Goal: Check status: Check status

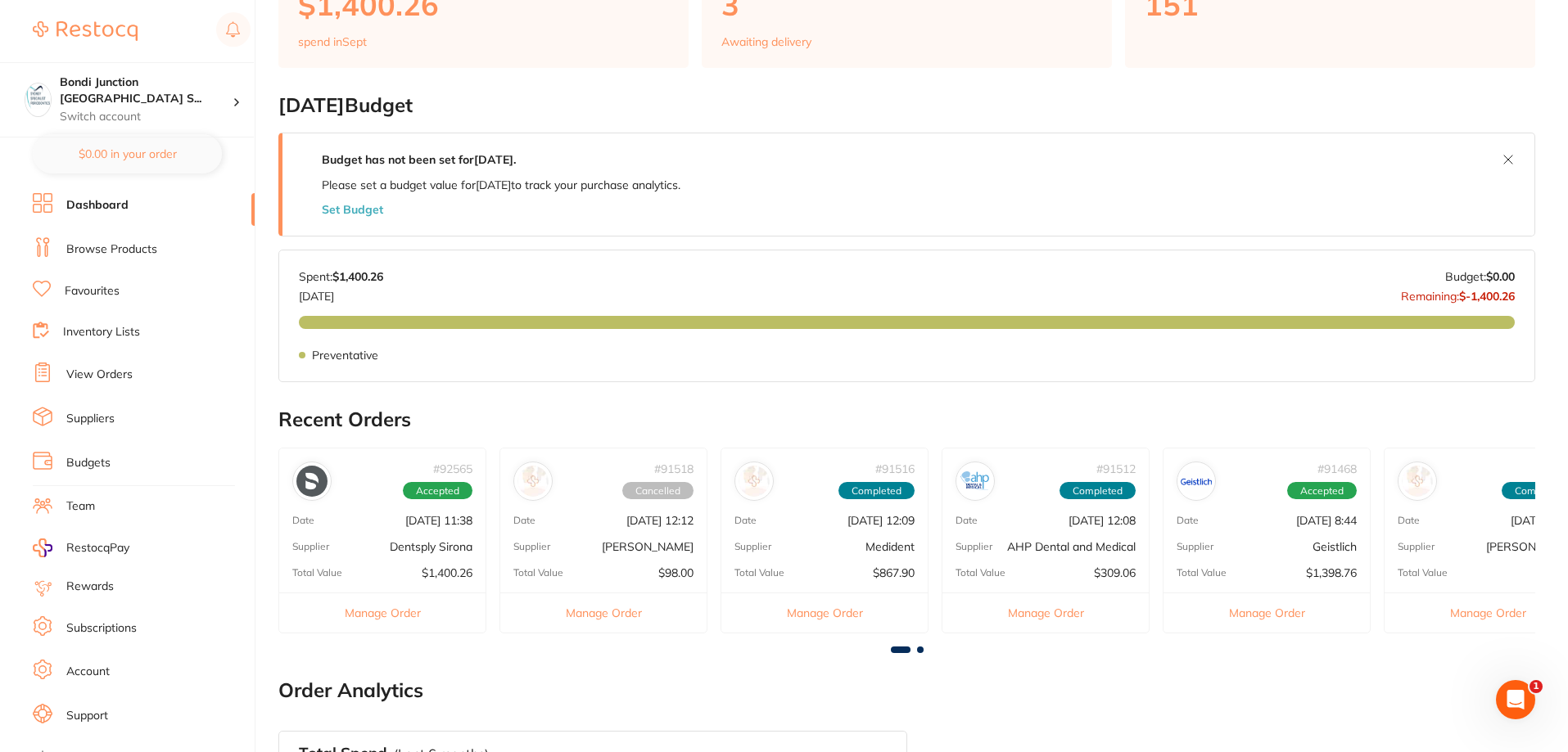
scroll to position [135, 0]
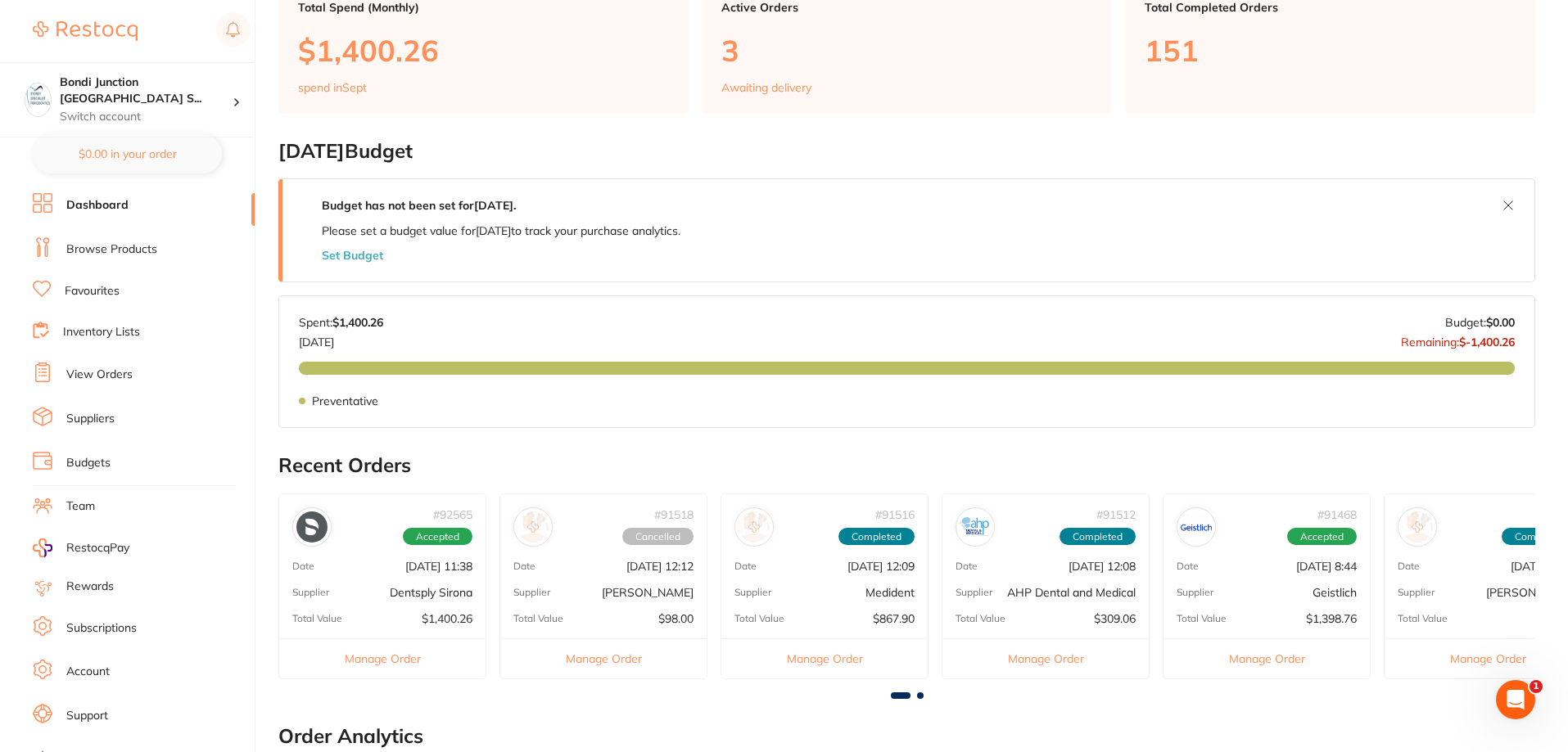
click at [124, 368] on link "View Orders" at bounding box center [99, 375] width 66 height 16
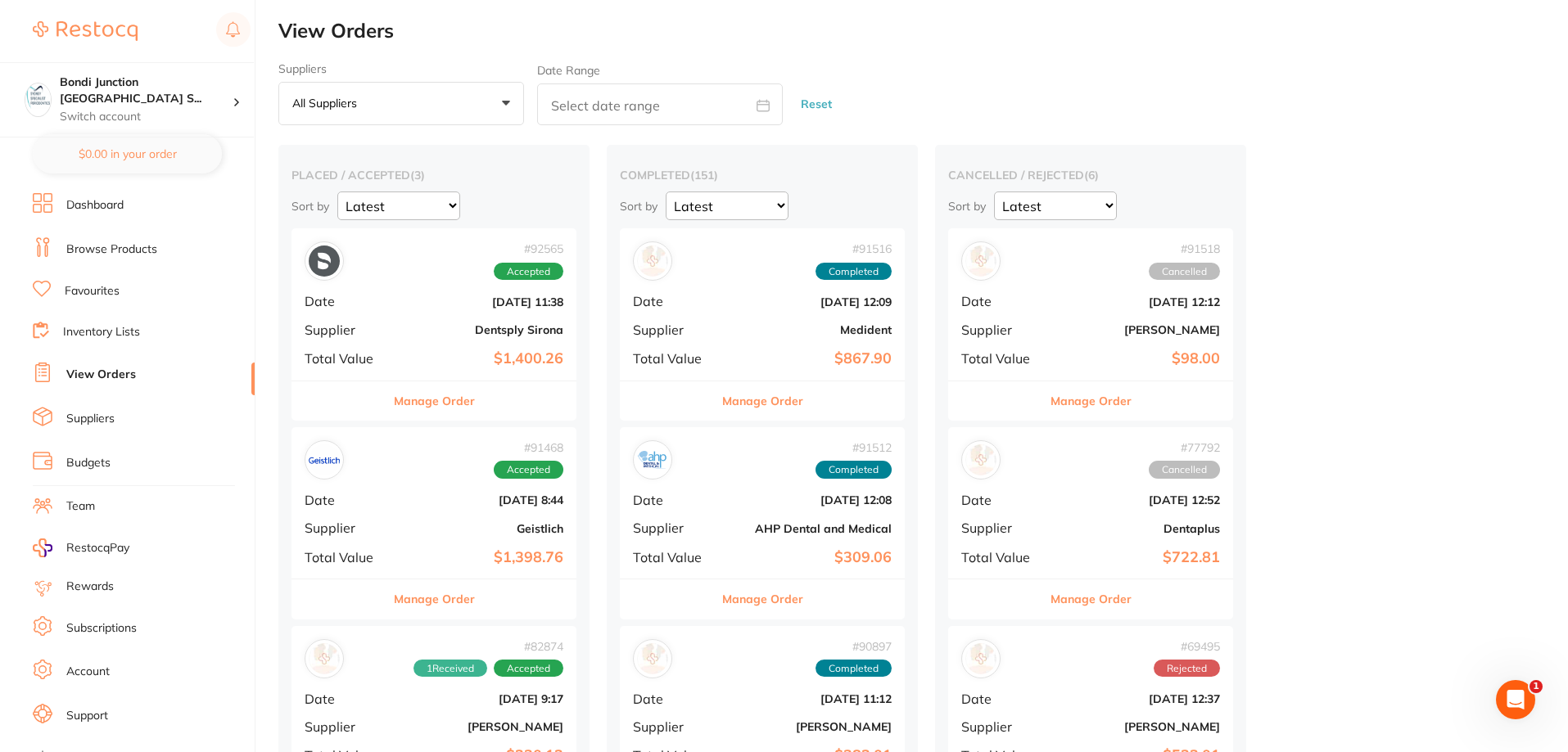
scroll to position [81, 0]
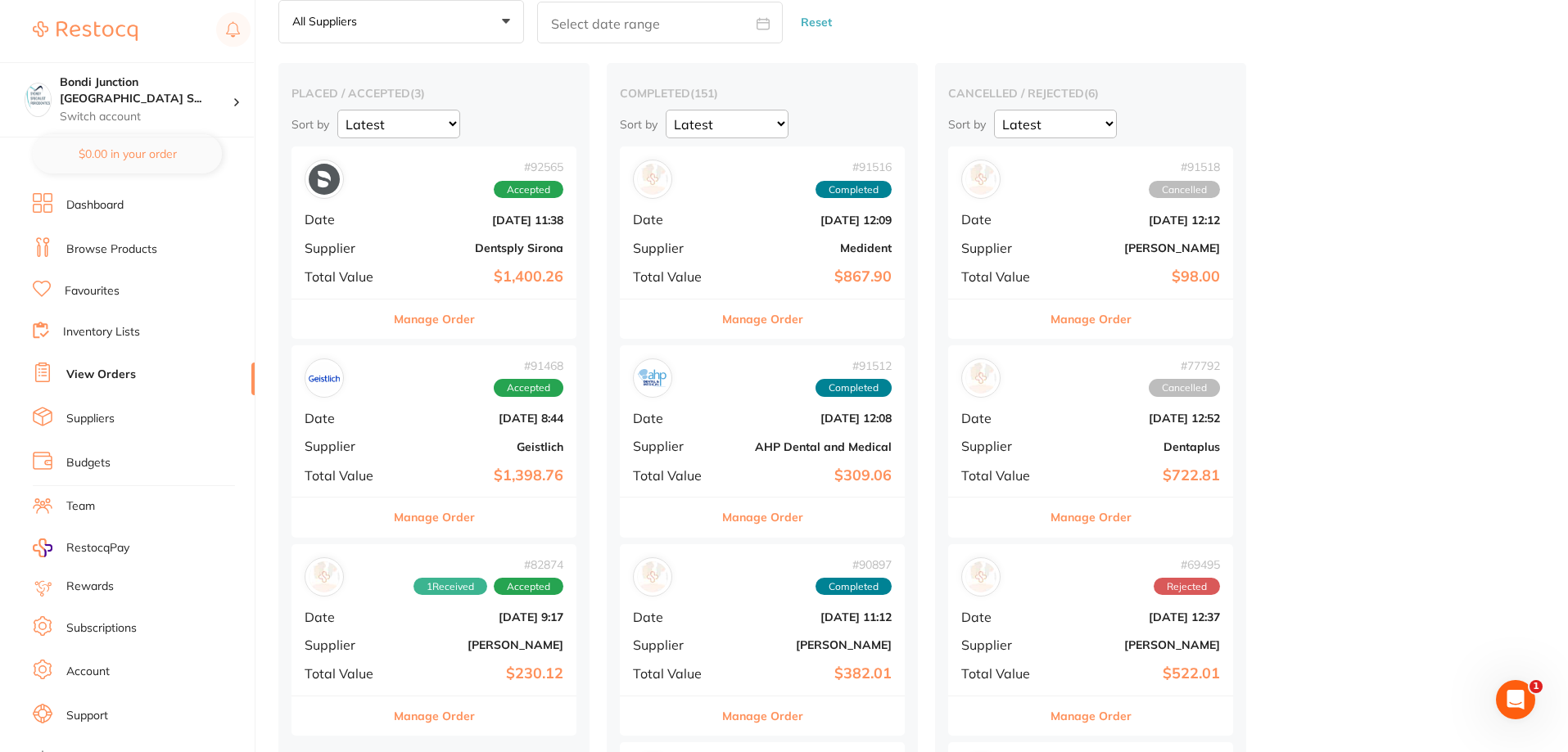
click at [521, 297] on div "# 92565 Accepted Date [DATE] 11:38 Supplier Dentsply Sirona Total Value $1,400.…" at bounding box center [434, 222] width 285 height 152
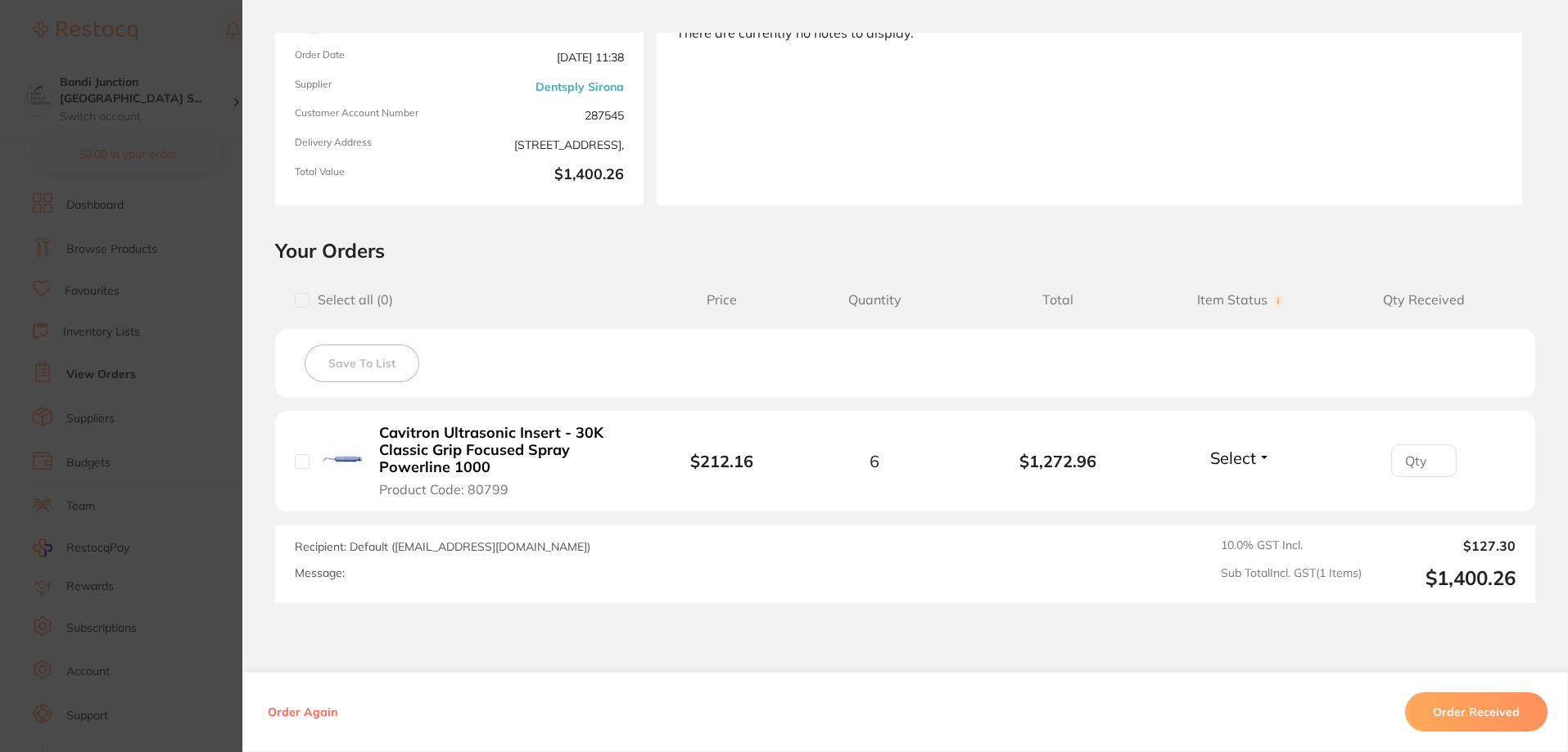
click at [490, 464] on b "Cavitron Ultrasonic Insert - 30K Classic Grip Focused Spray Powerline 1000" at bounding box center [505, 449] width 253 height 51
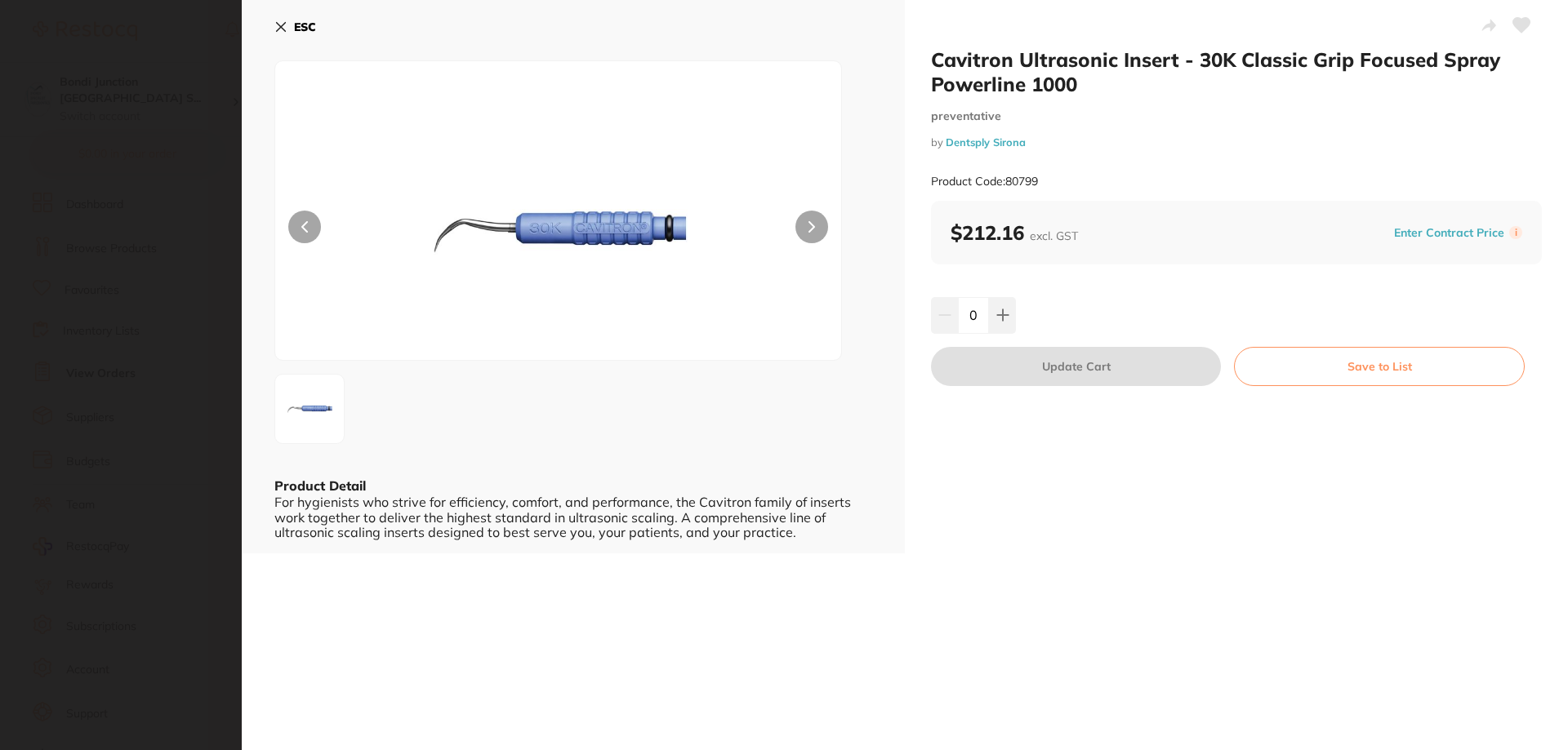
click at [89, 455] on section "Cavitron Ultrasonic Insert - 30K Classic Grip Focused Spray Powerline 1000 prev…" at bounding box center [784, 375] width 1568 height 750
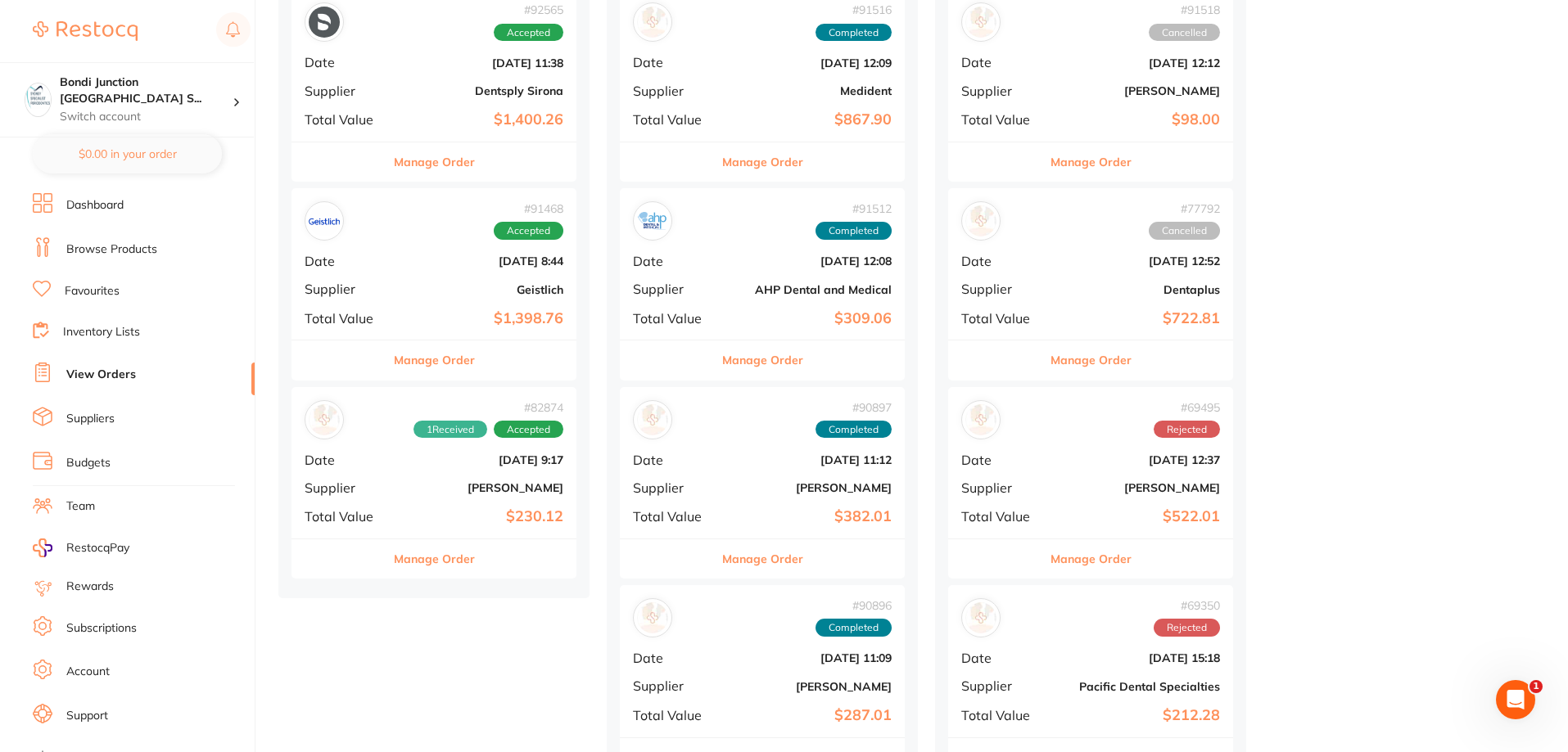
scroll to position [245, 0]
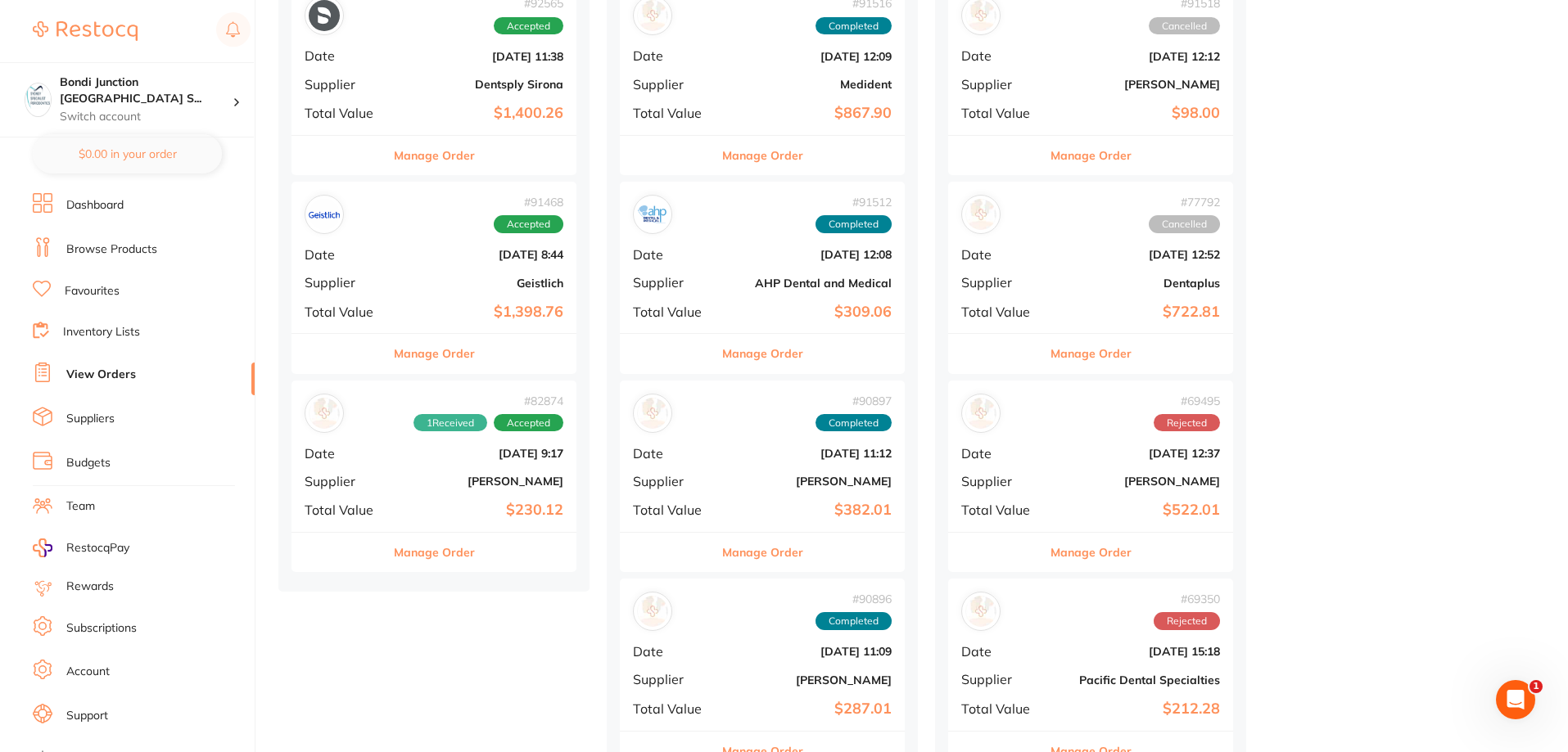
click at [471, 274] on div "# 91468 Accepted Date [DATE] 8:44 Supplier Geistlich Total Value $1,398.76" at bounding box center [434, 257] width 285 height 152
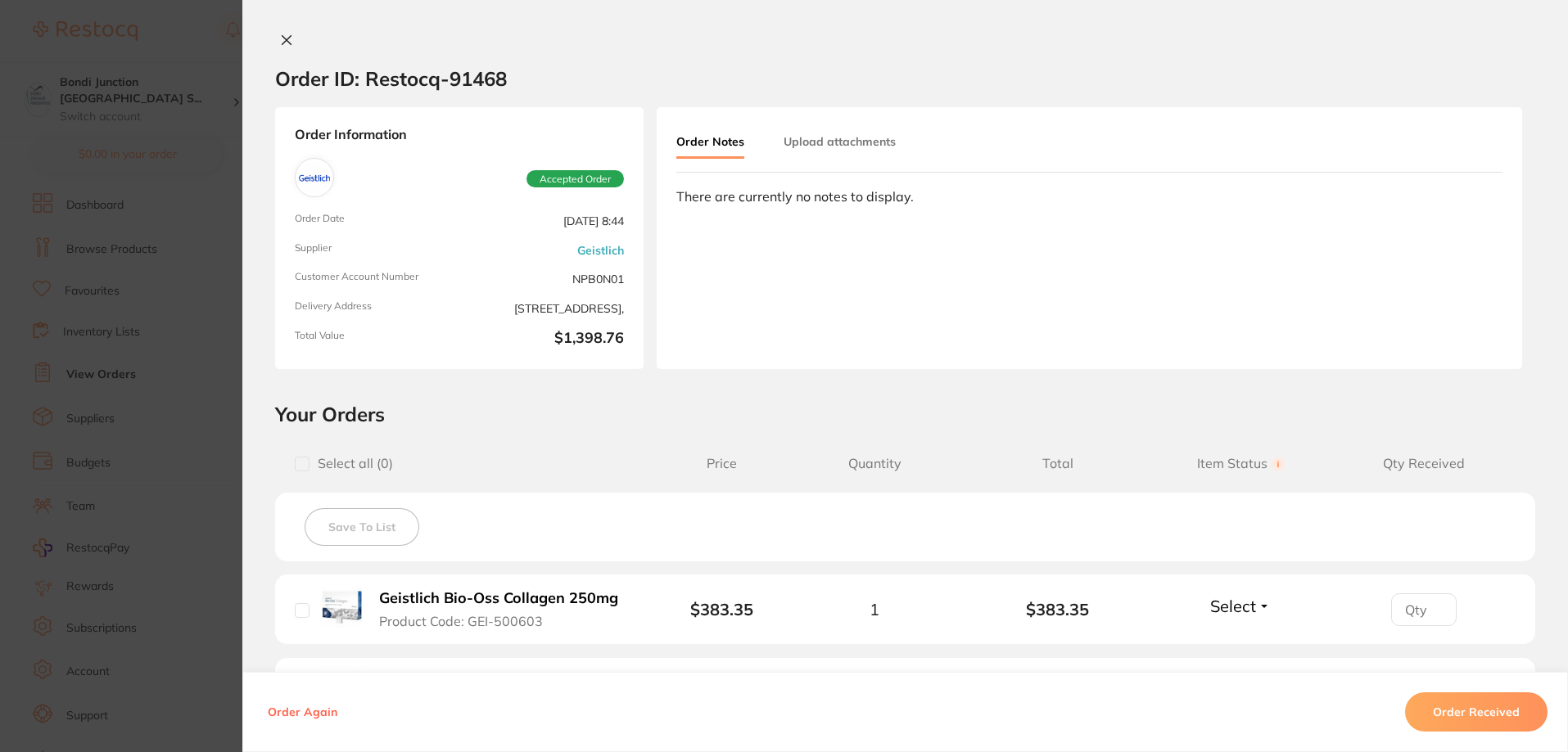
click at [151, 426] on section "Order ID: Restocq- 91468 Order Information Accepted Order Order Date [DATE] 8:4…" at bounding box center [784, 376] width 1568 height 752
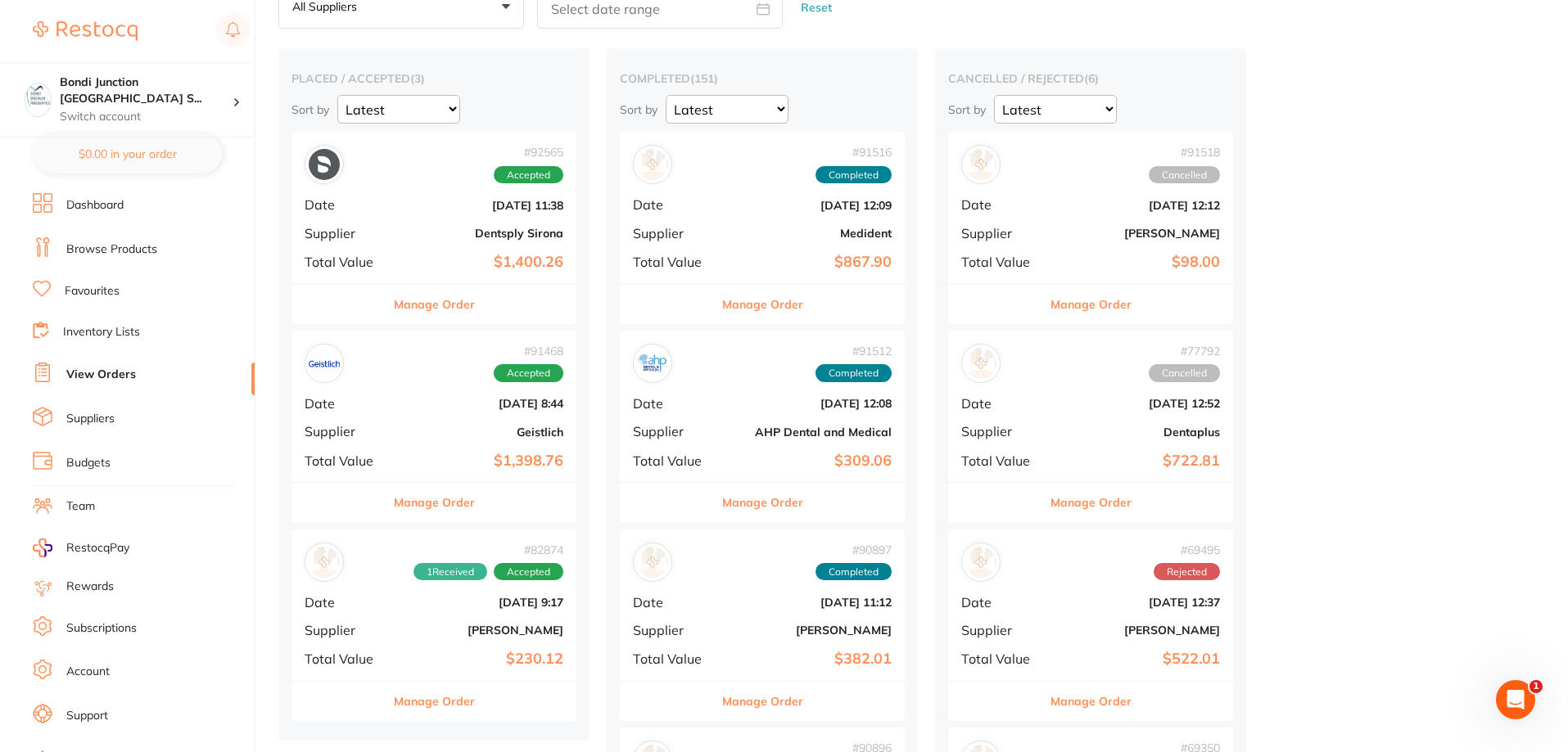
scroll to position [245, 0]
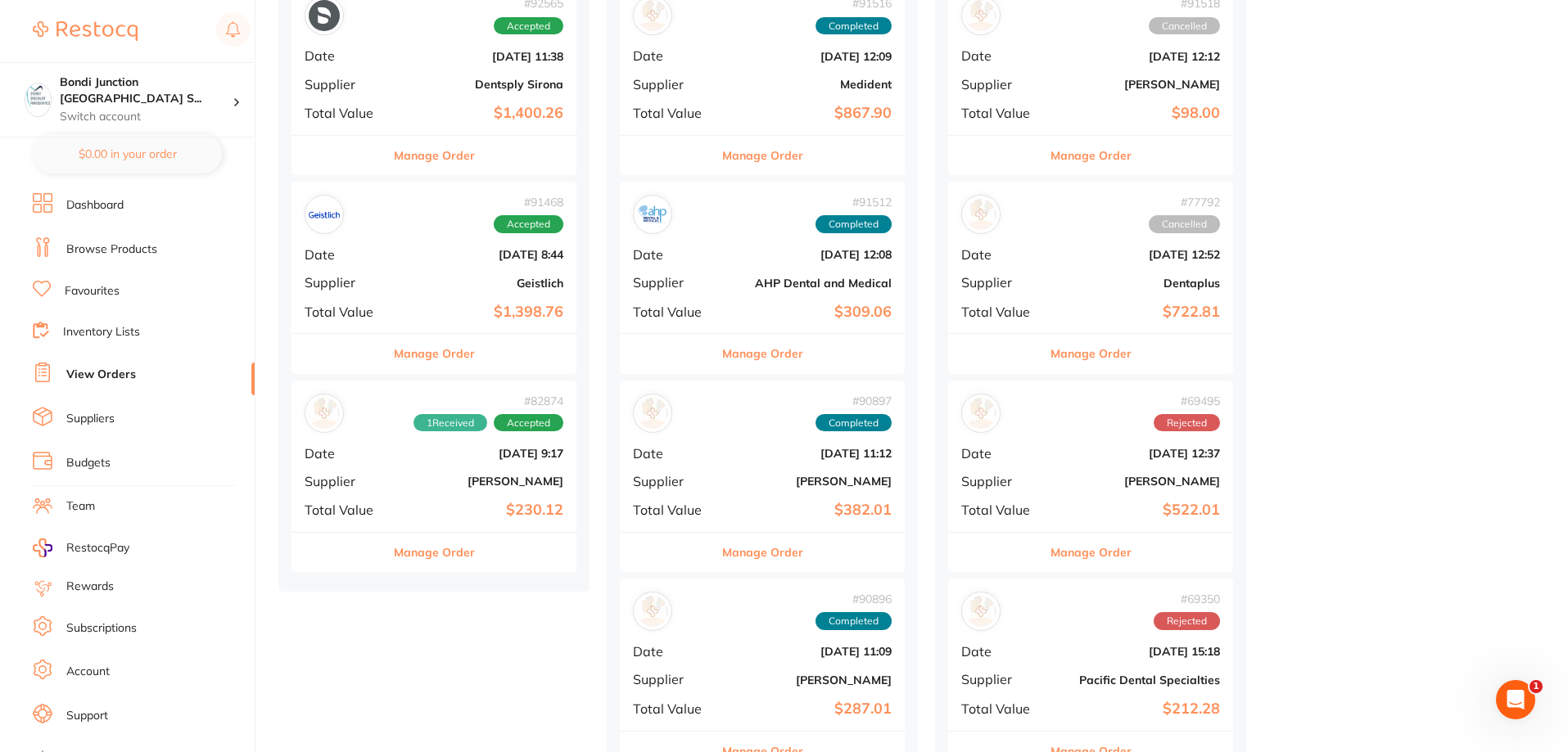
click at [488, 453] on b "[DATE] 9:17" at bounding box center [481, 453] width 164 height 13
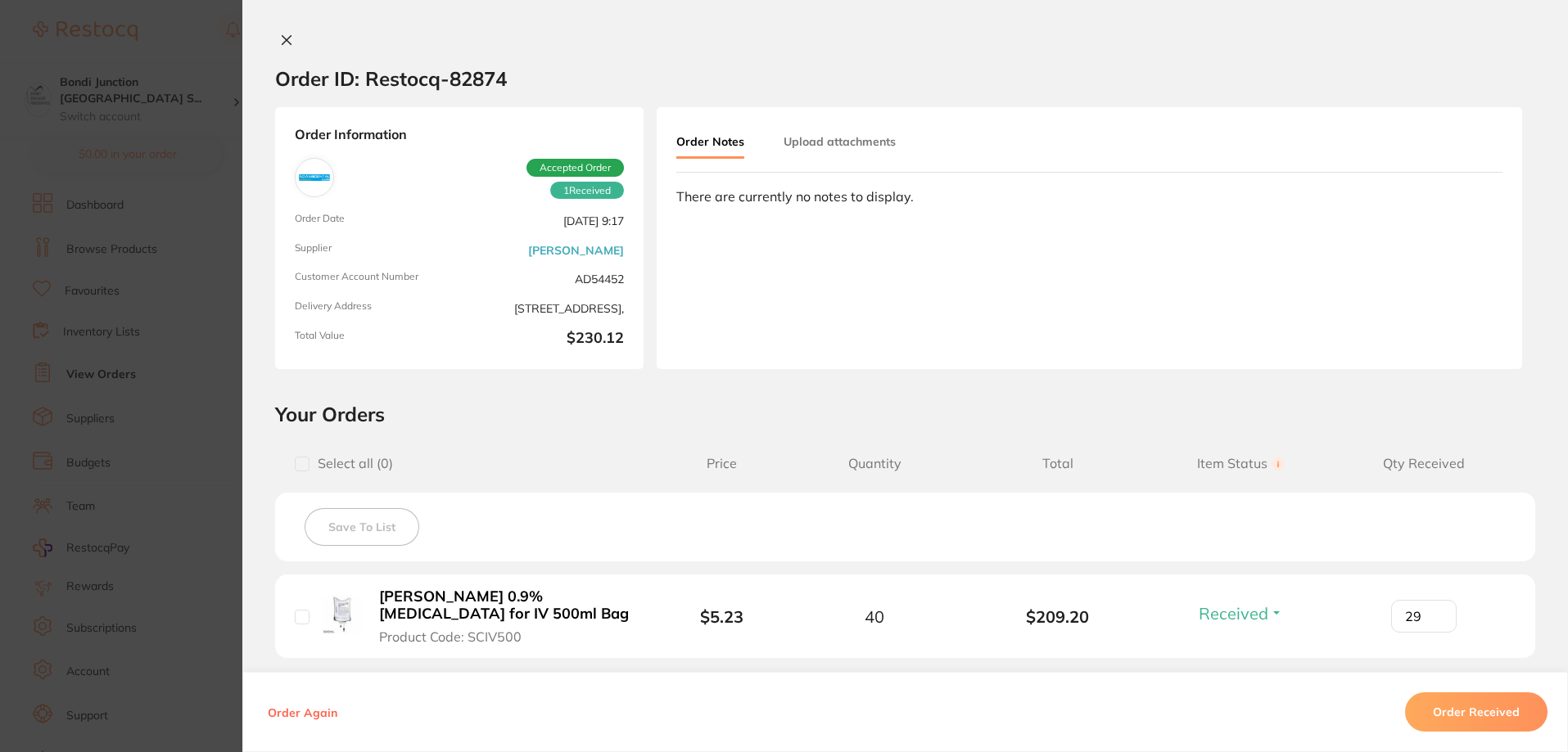
click at [118, 389] on section "Order ID: Restocq- 82874 Order Information 1 Received Accepted Order Order Date…" at bounding box center [784, 376] width 1568 height 752
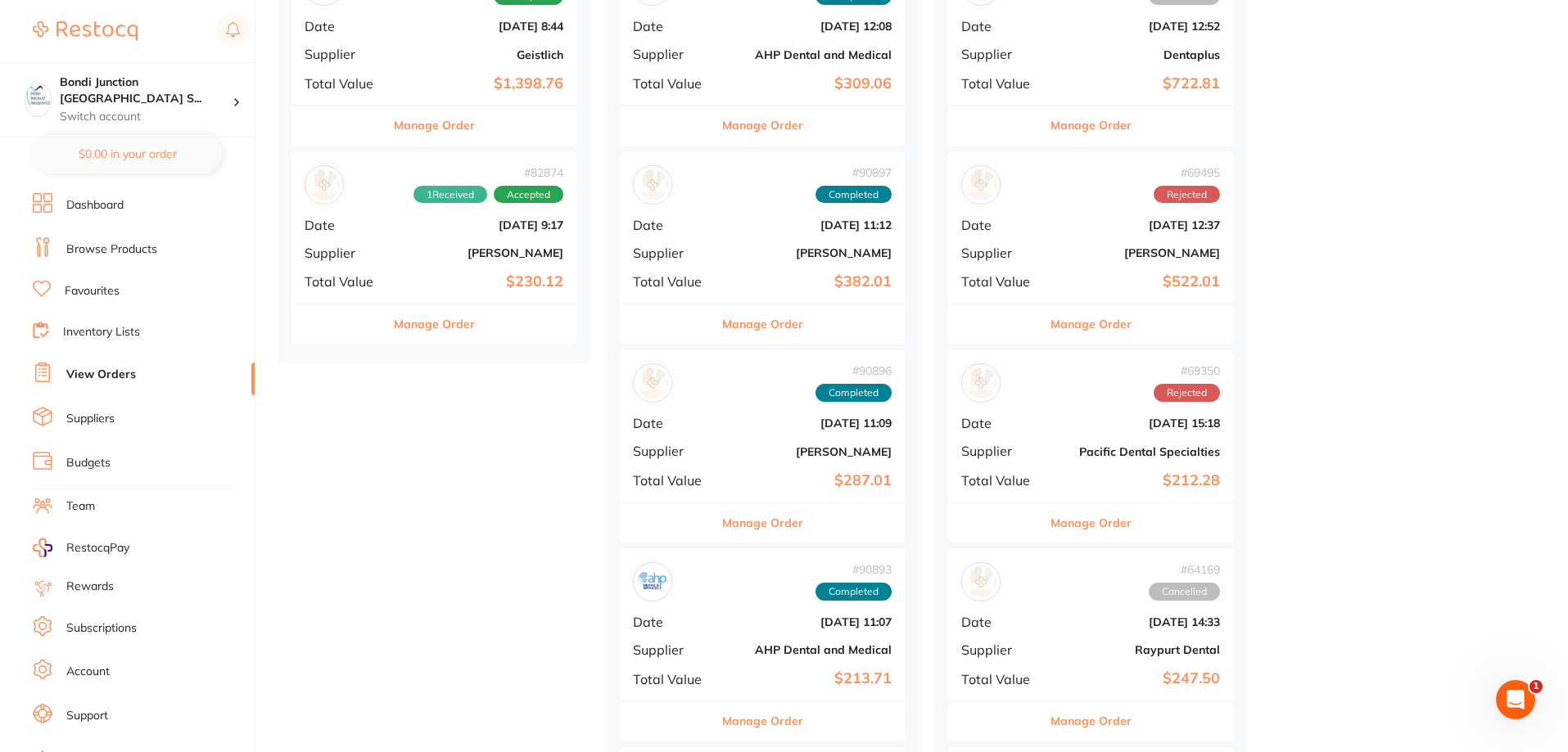
scroll to position [328, 0]
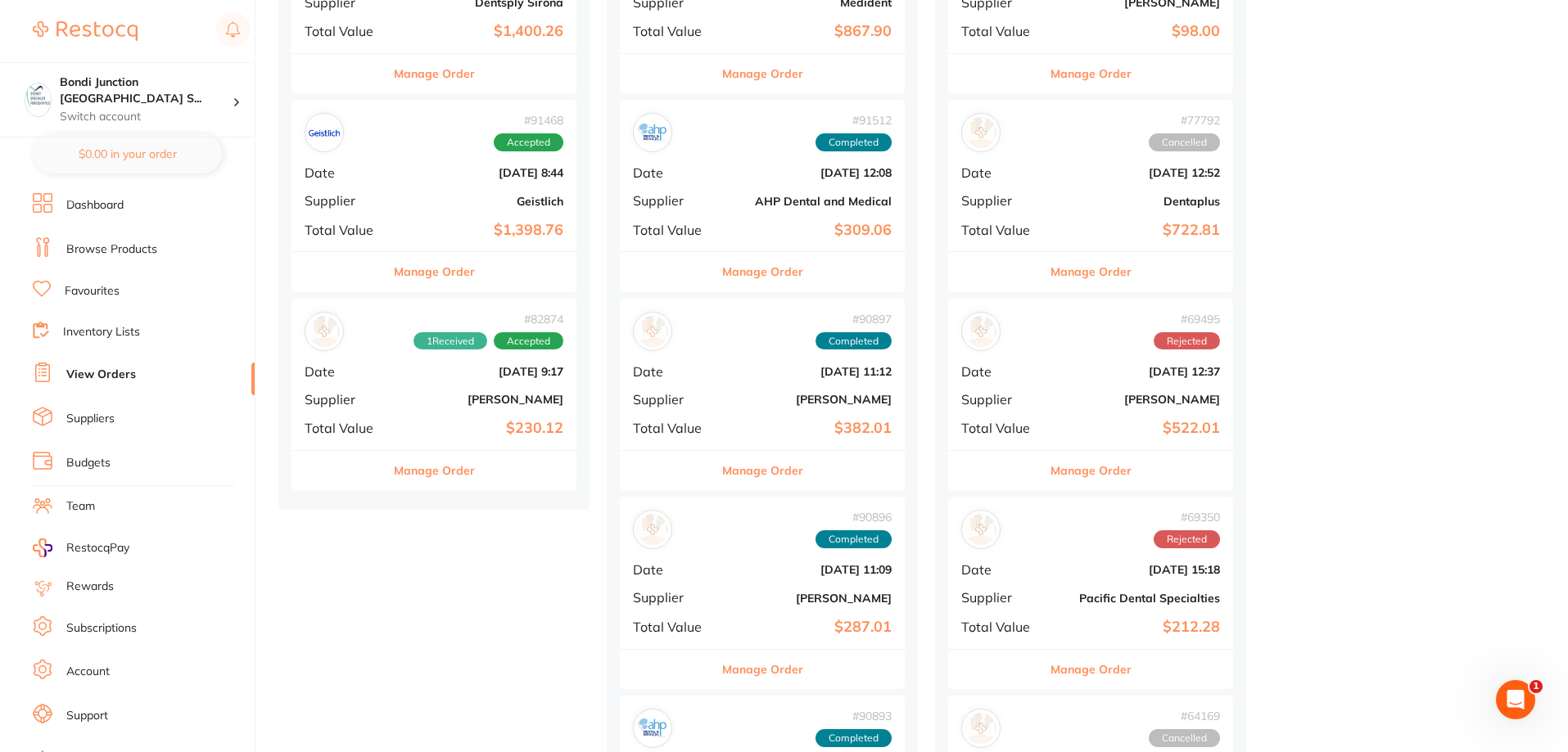
click at [791, 382] on div "# 90897 Completed Date [DATE] 11:12 Supplier [PERSON_NAME] Total Value $382.01" at bounding box center [763, 374] width 285 height 152
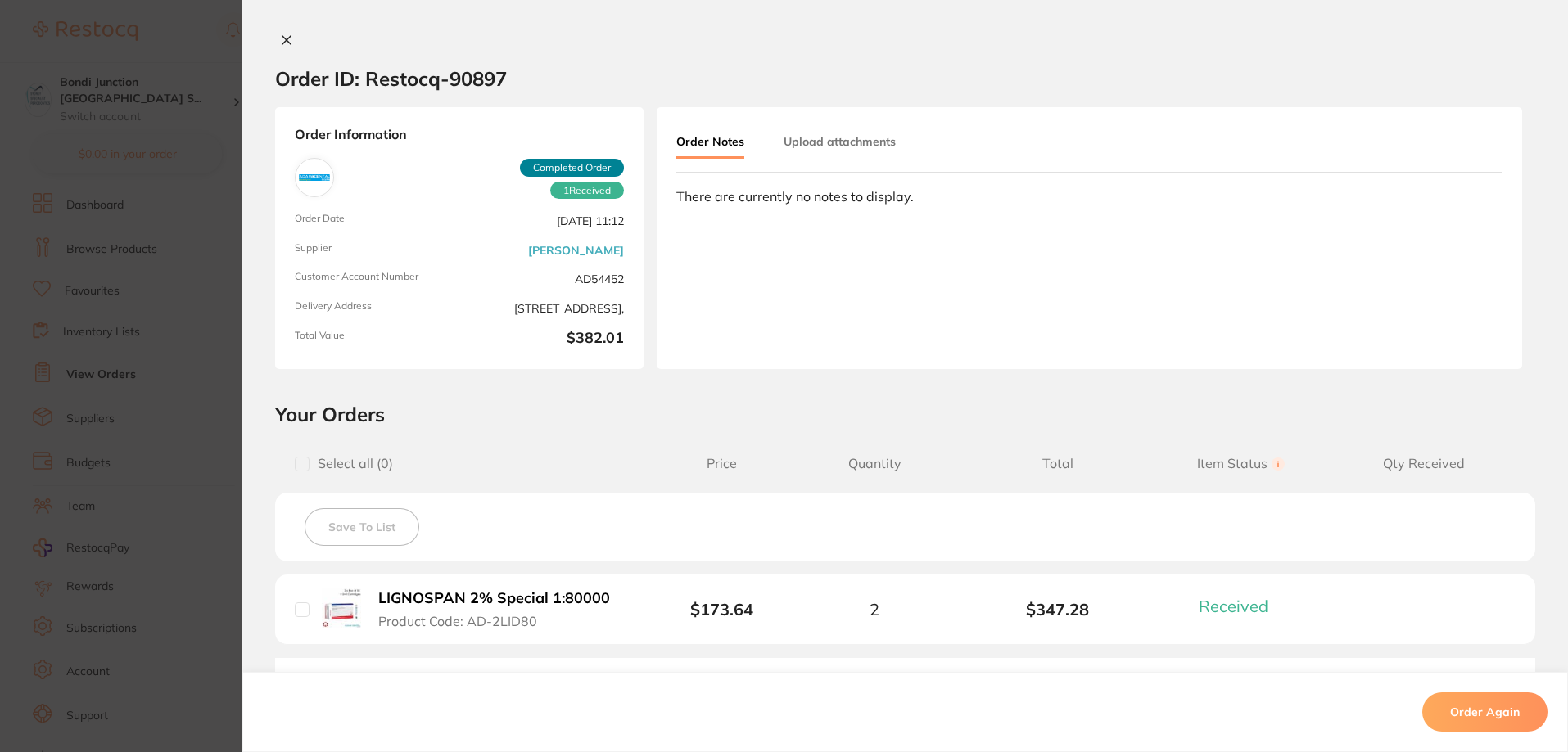
click at [118, 387] on section "Order ID: Restocq- 90897 Order Information 1 Received Completed Order Order Dat…" at bounding box center [784, 376] width 1568 height 752
